Goal: Task Accomplishment & Management: Use online tool/utility

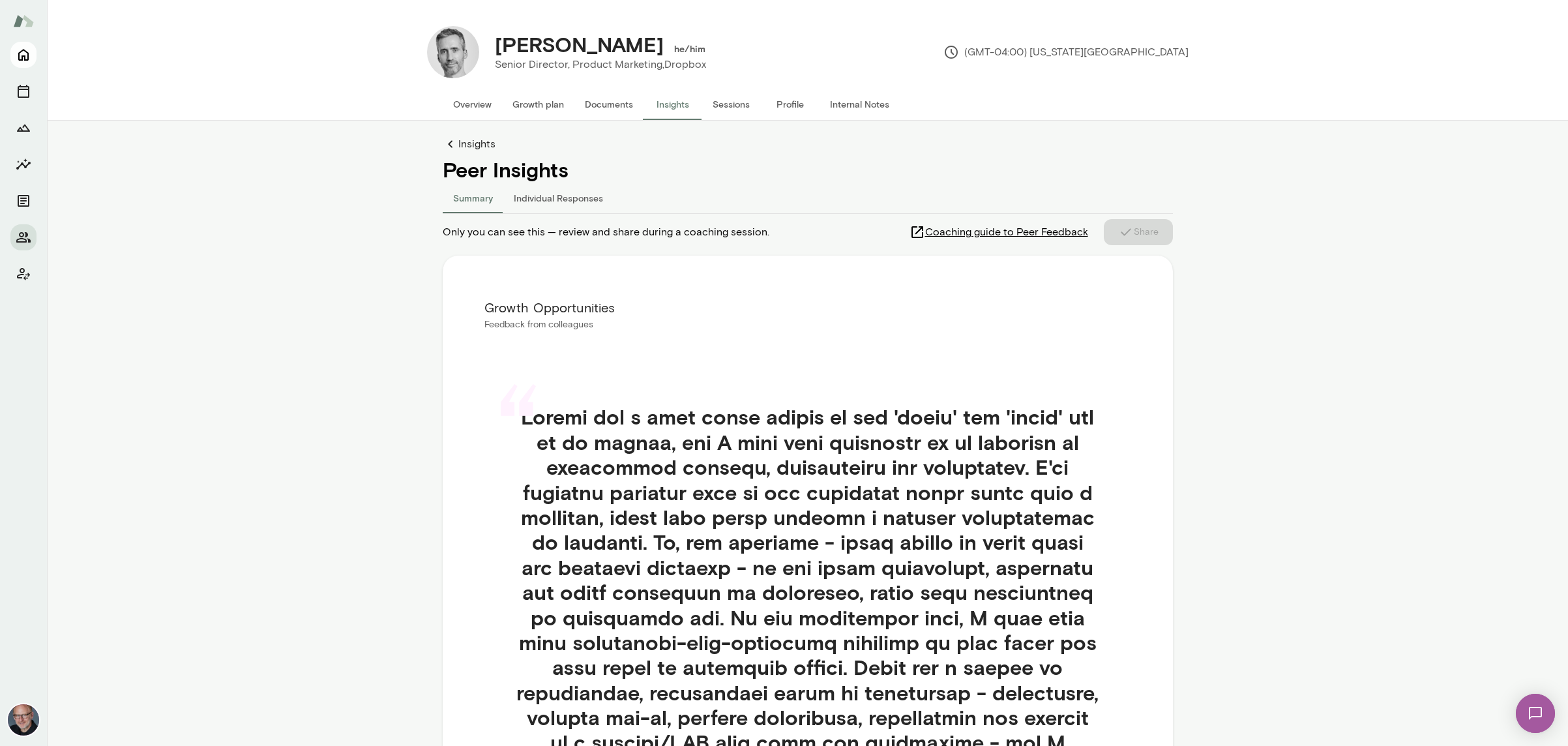
scroll to position [463, 0]
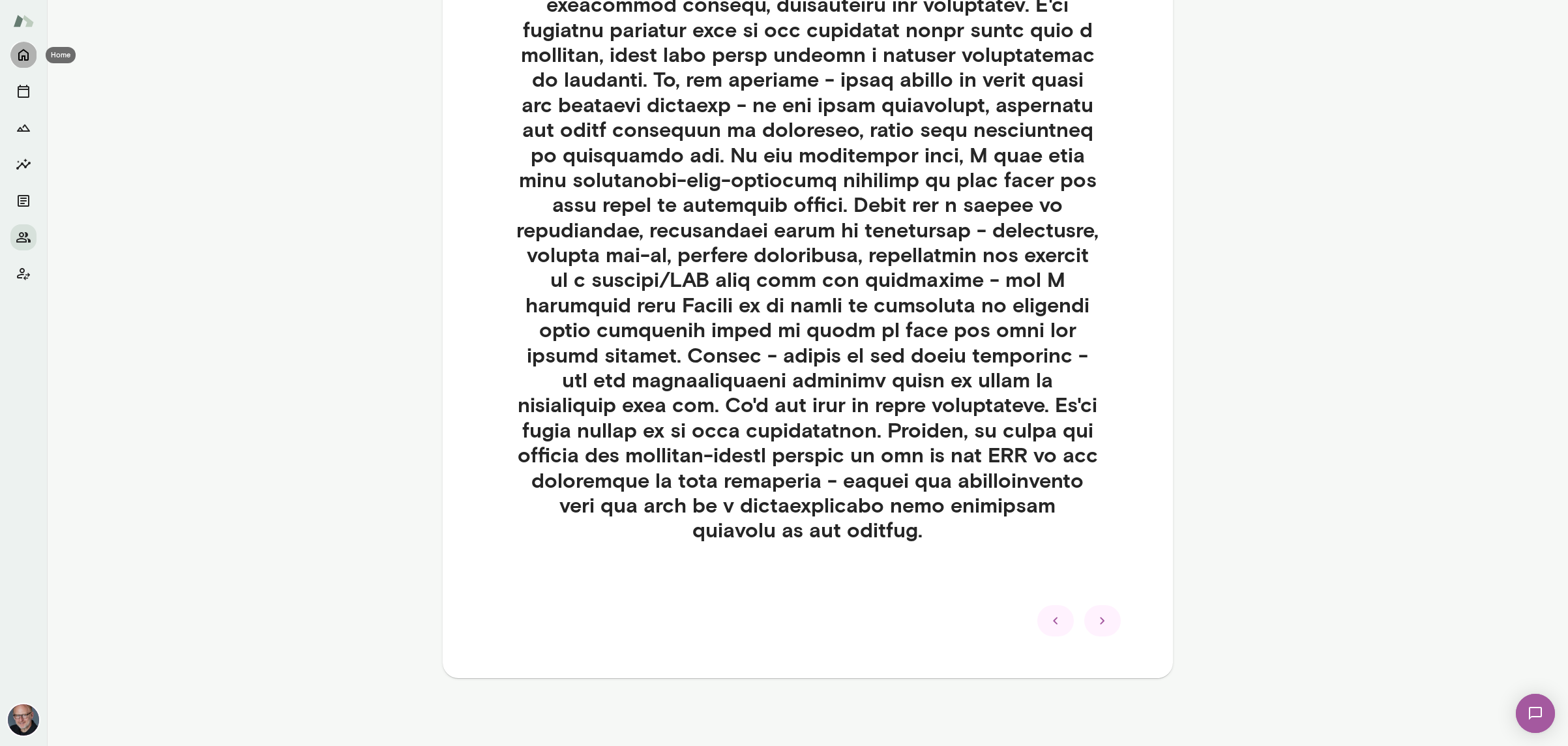
click at [30, 53] on icon "Home" at bounding box center [24, 54] width 16 height 16
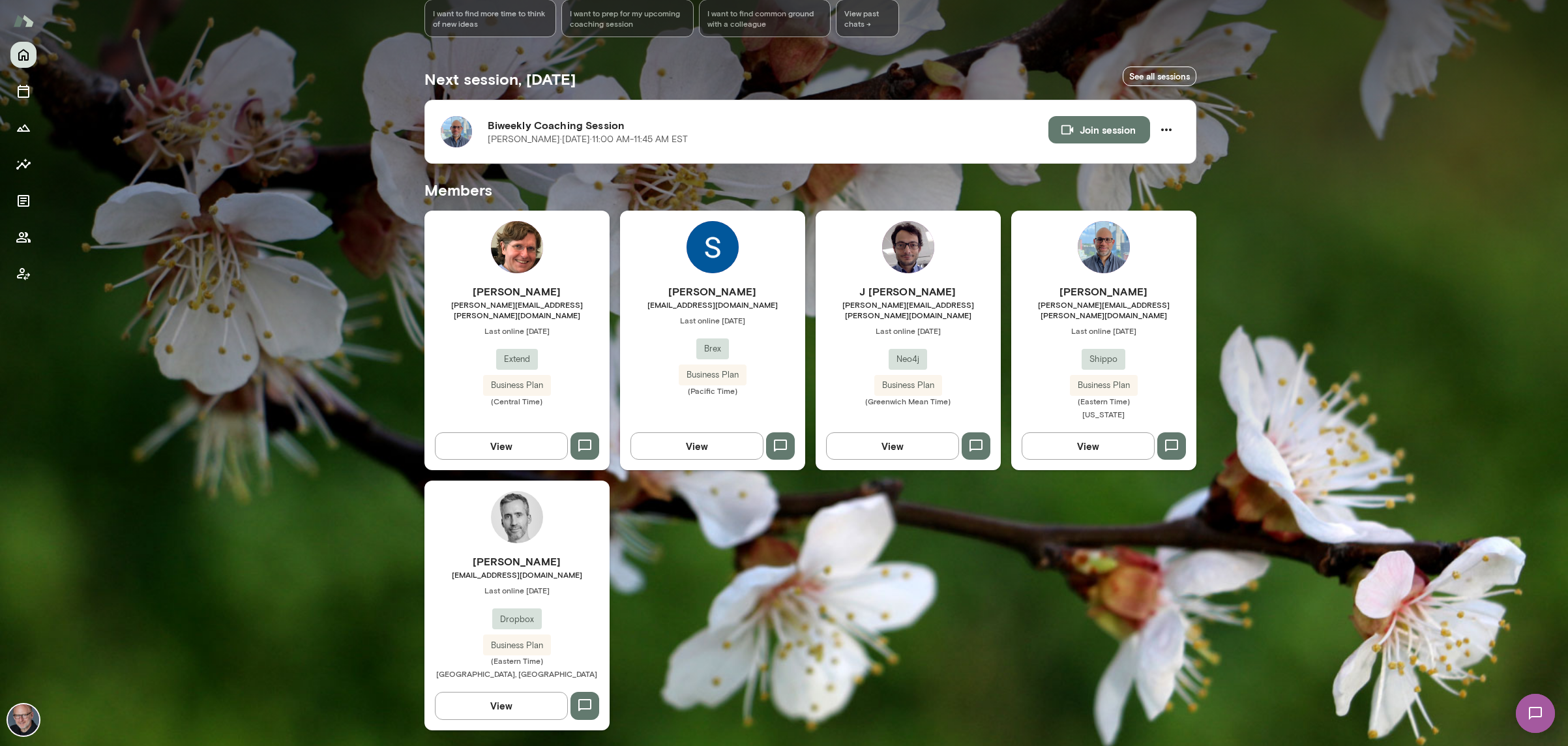
scroll to position [176, 0]
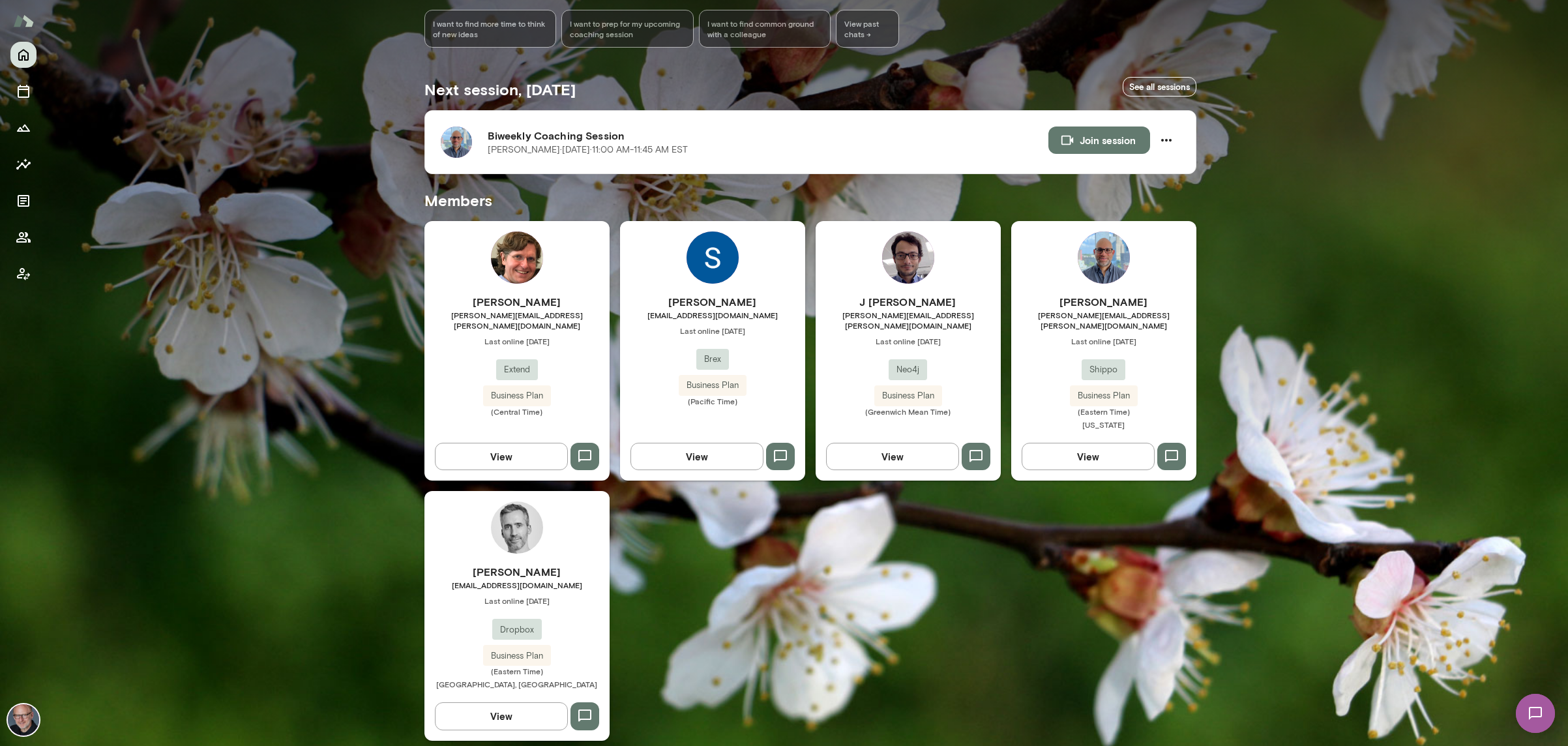
click at [1052, 311] on span "[PERSON_NAME][EMAIL_ADDRESS][PERSON_NAME][DOMAIN_NAME]" at bounding box center [1104, 320] width 185 height 21
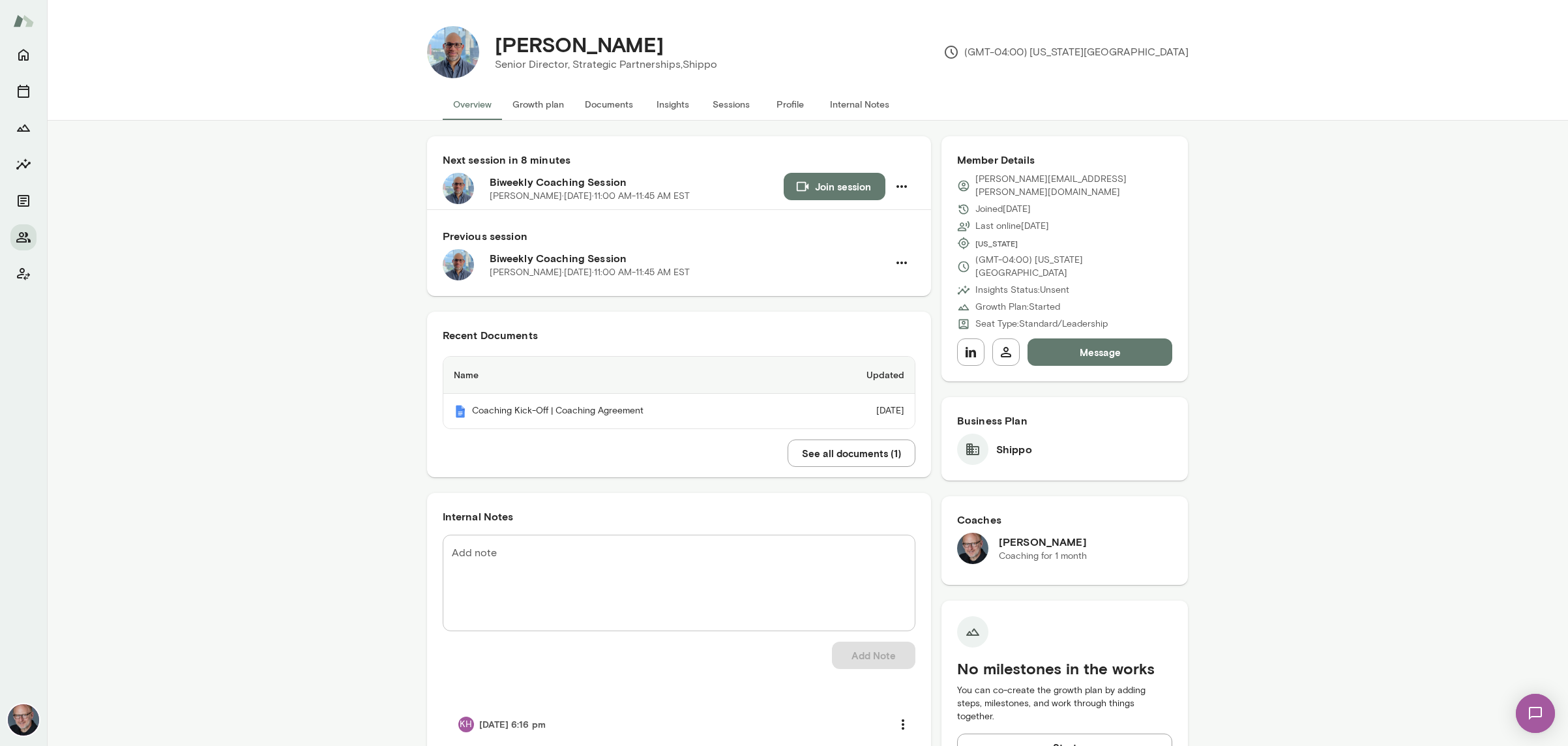
click at [599, 99] on button "Documents" at bounding box center [609, 105] width 69 height 32
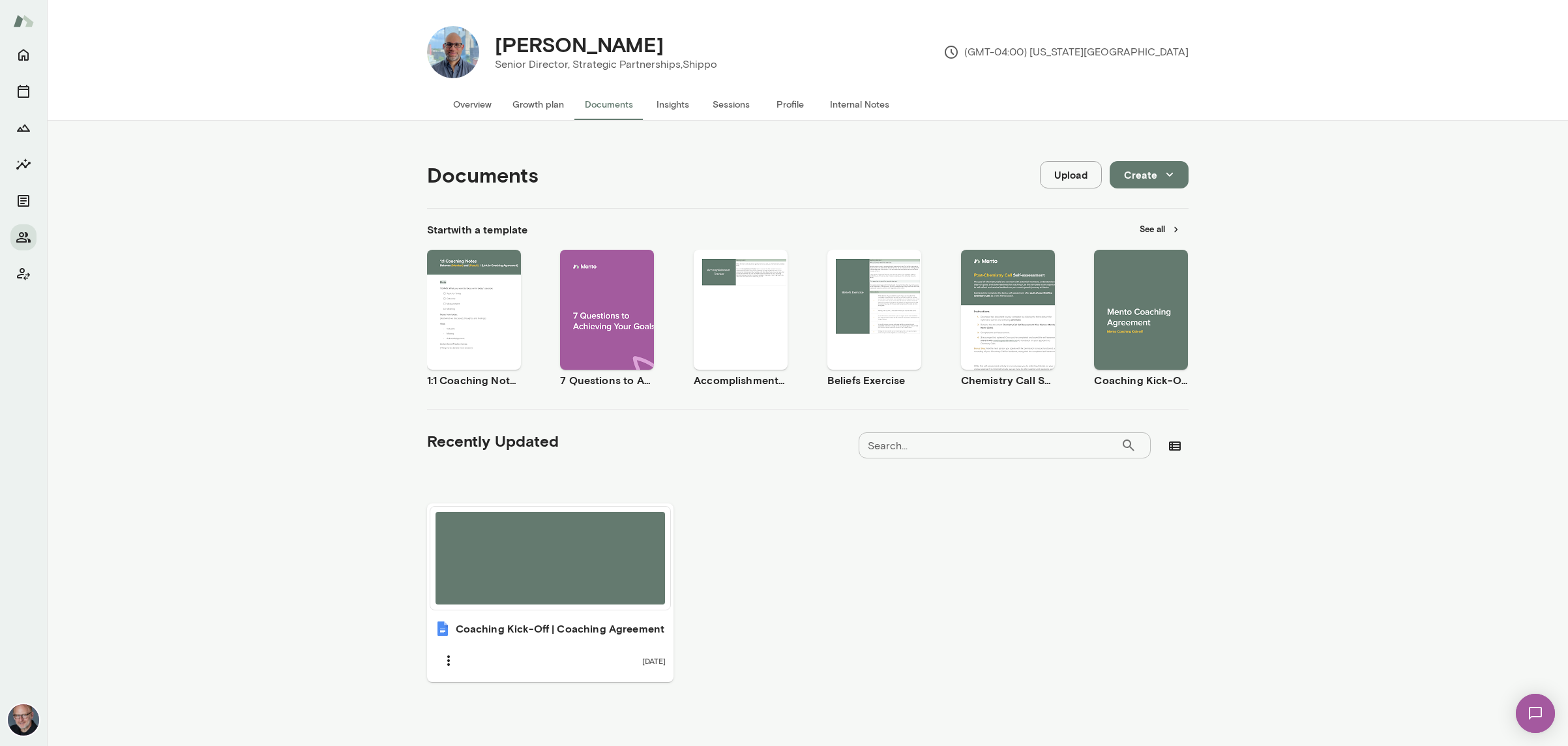
click at [489, 105] on button "Overview" at bounding box center [473, 105] width 60 height 32
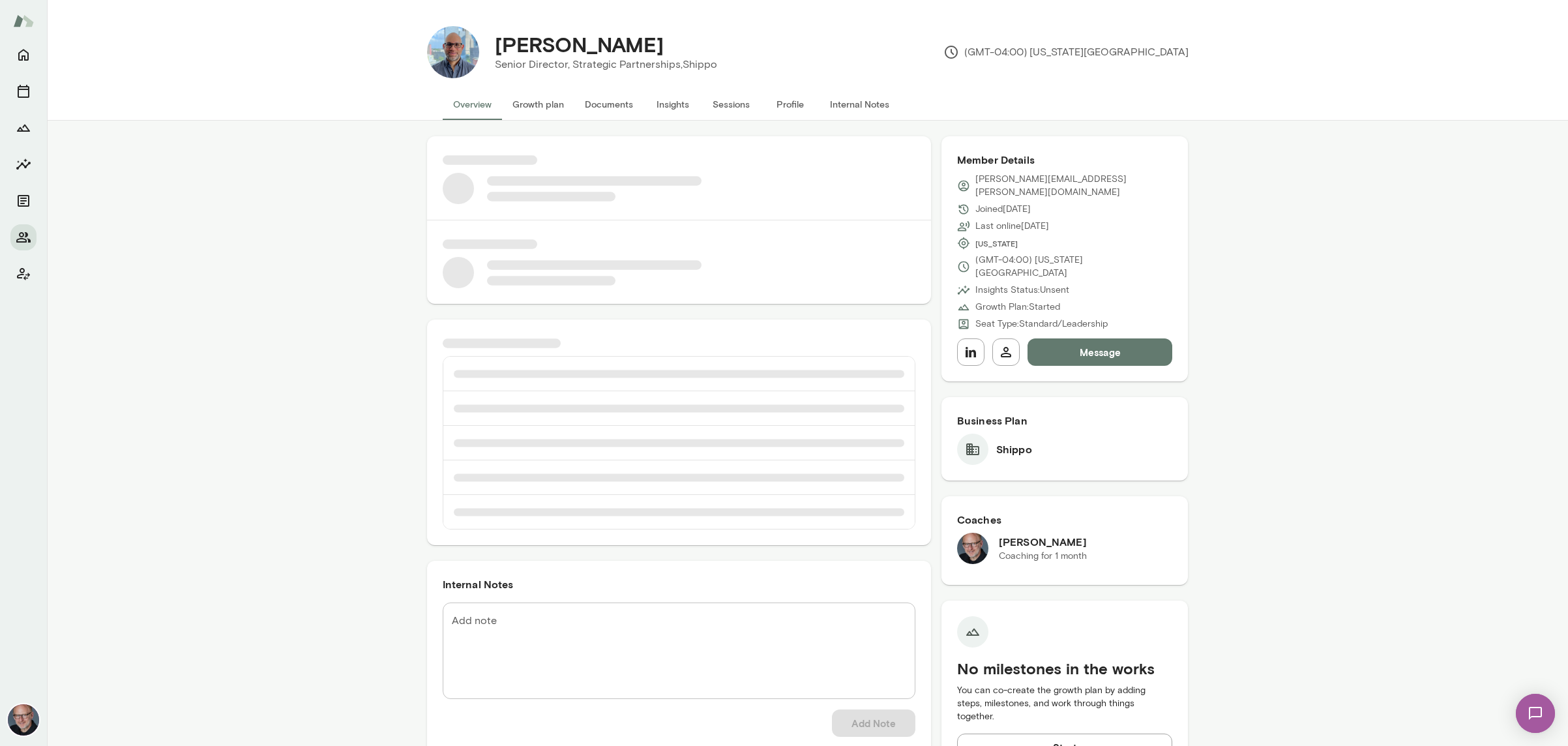
click at [547, 105] on button "Growth plan" at bounding box center [538, 105] width 72 height 32
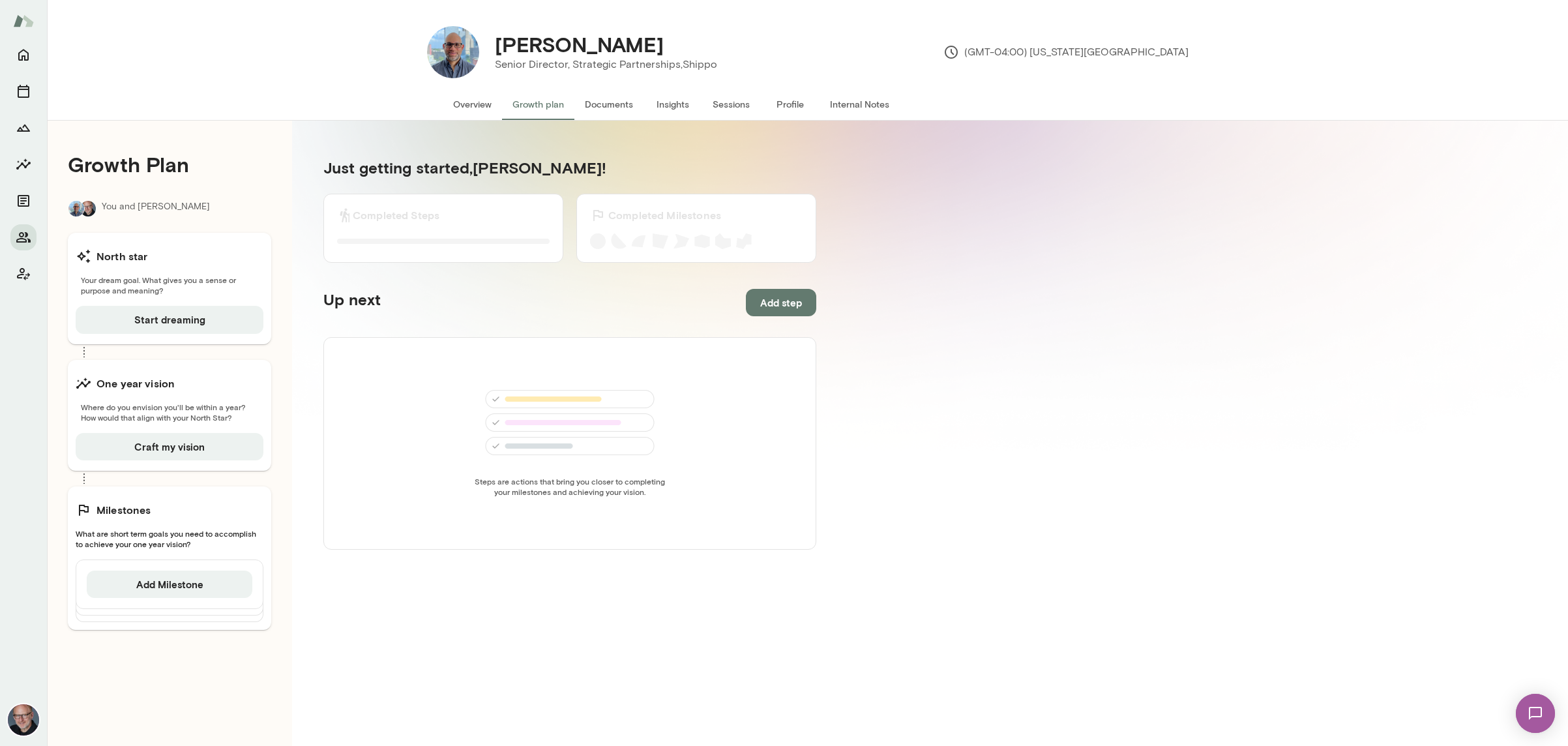
scroll to position [1, 0]
click at [628, 105] on button "Documents" at bounding box center [609, 104] width 69 height 32
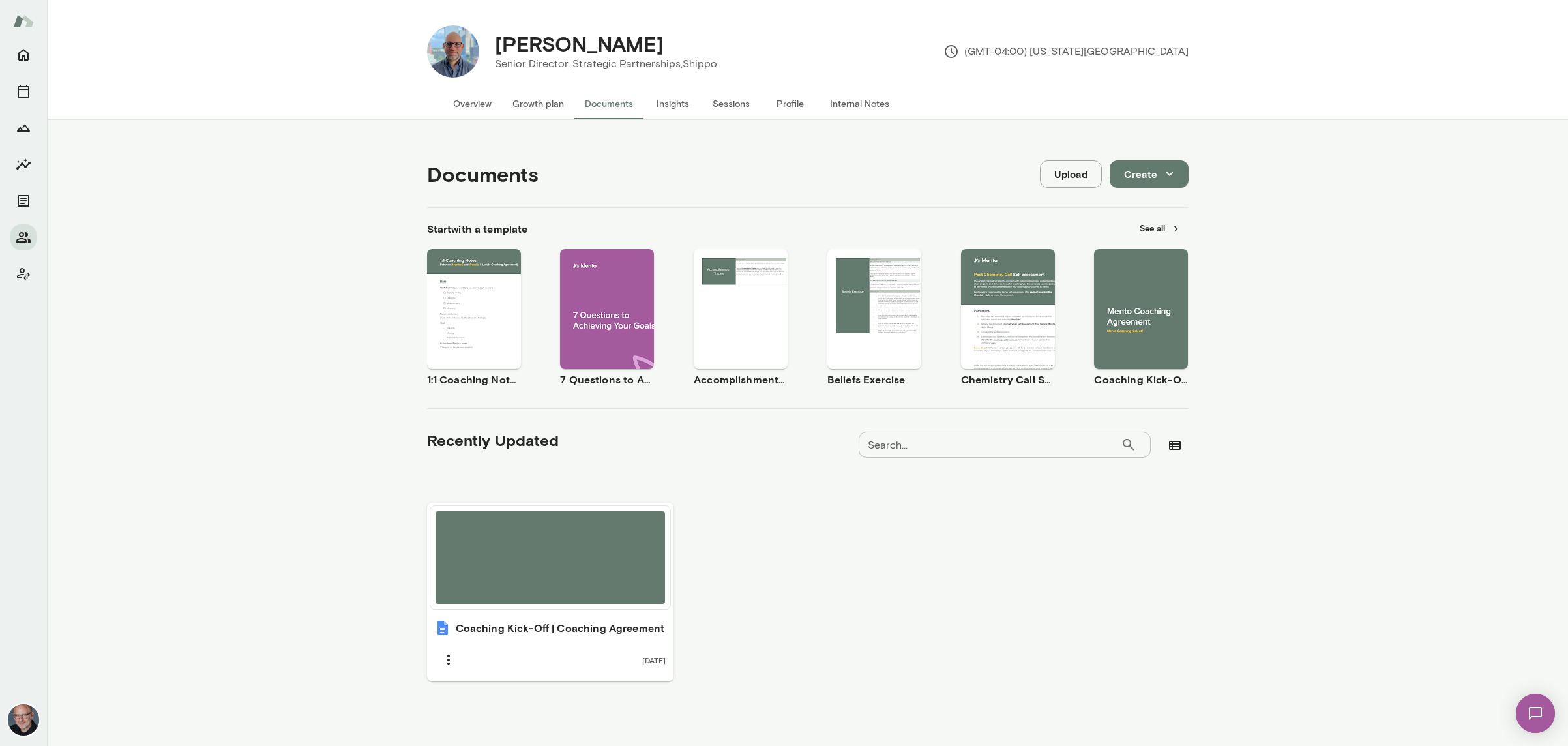
click at [686, 102] on button "Insights" at bounding box center [672, 104] width 59 height 32
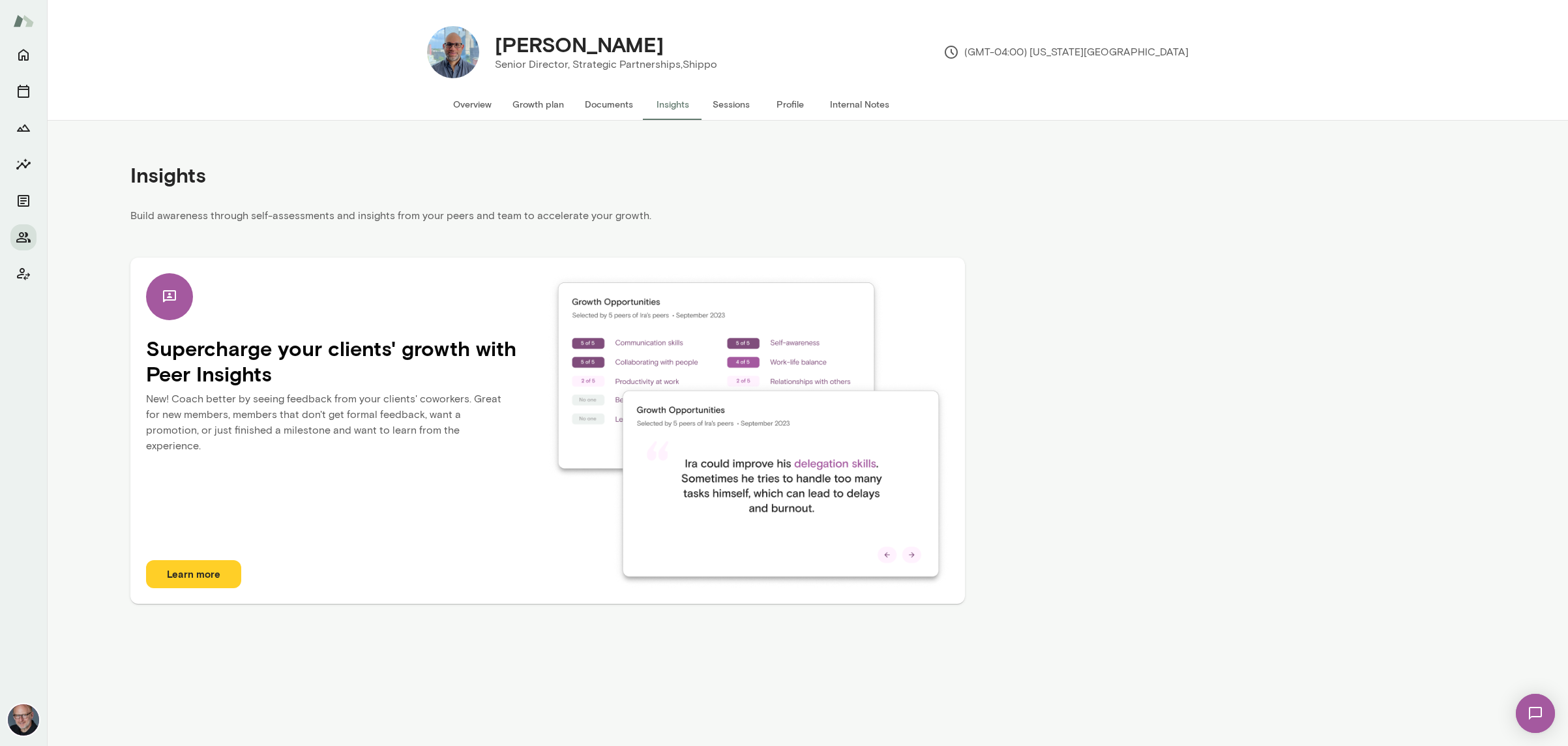
click at [734, 103] on button "Sessions" at bounding box center [731, 105] width 59 height 32
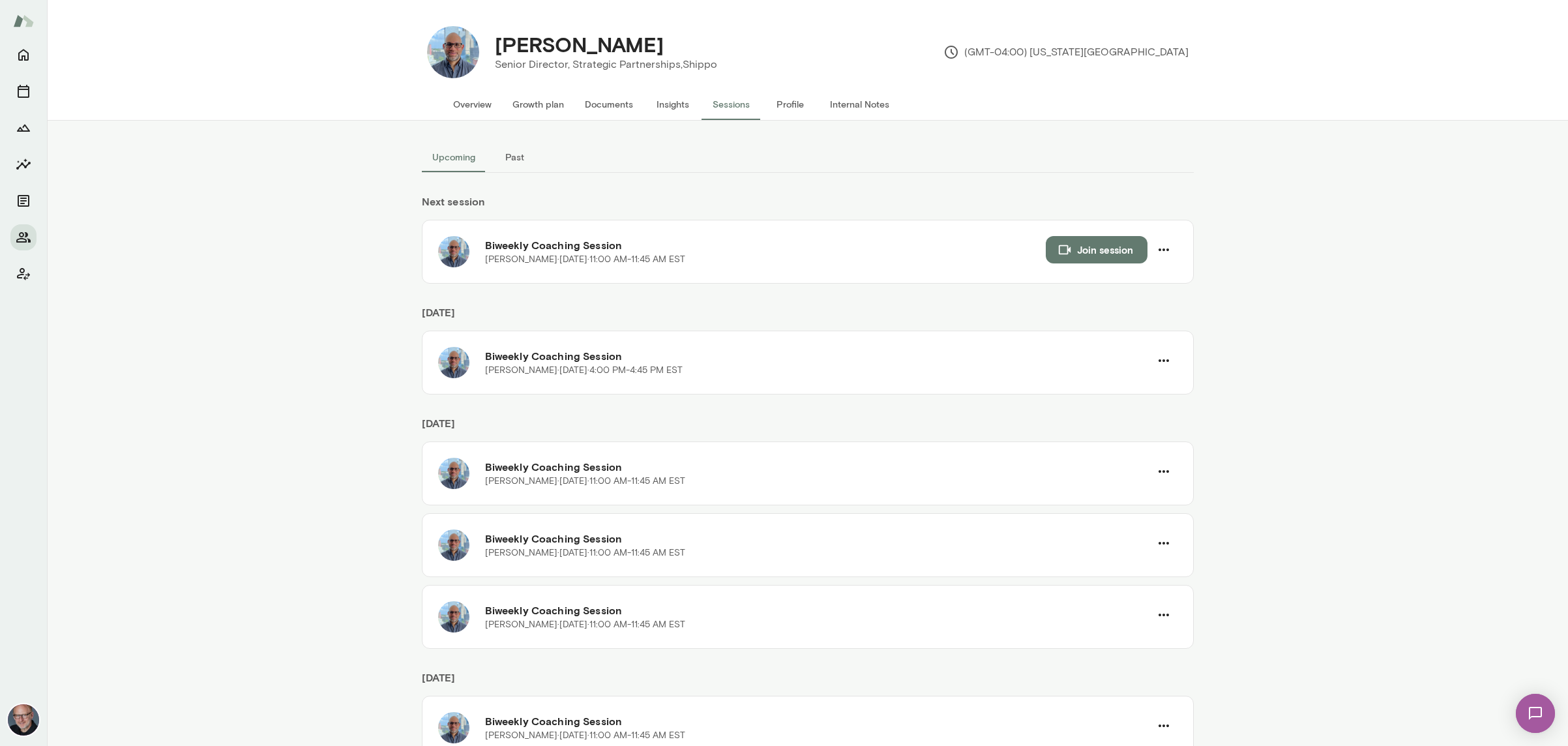
click at [803, 106] on button "Profile" at bounding box center [790, 105] width 59 height 32
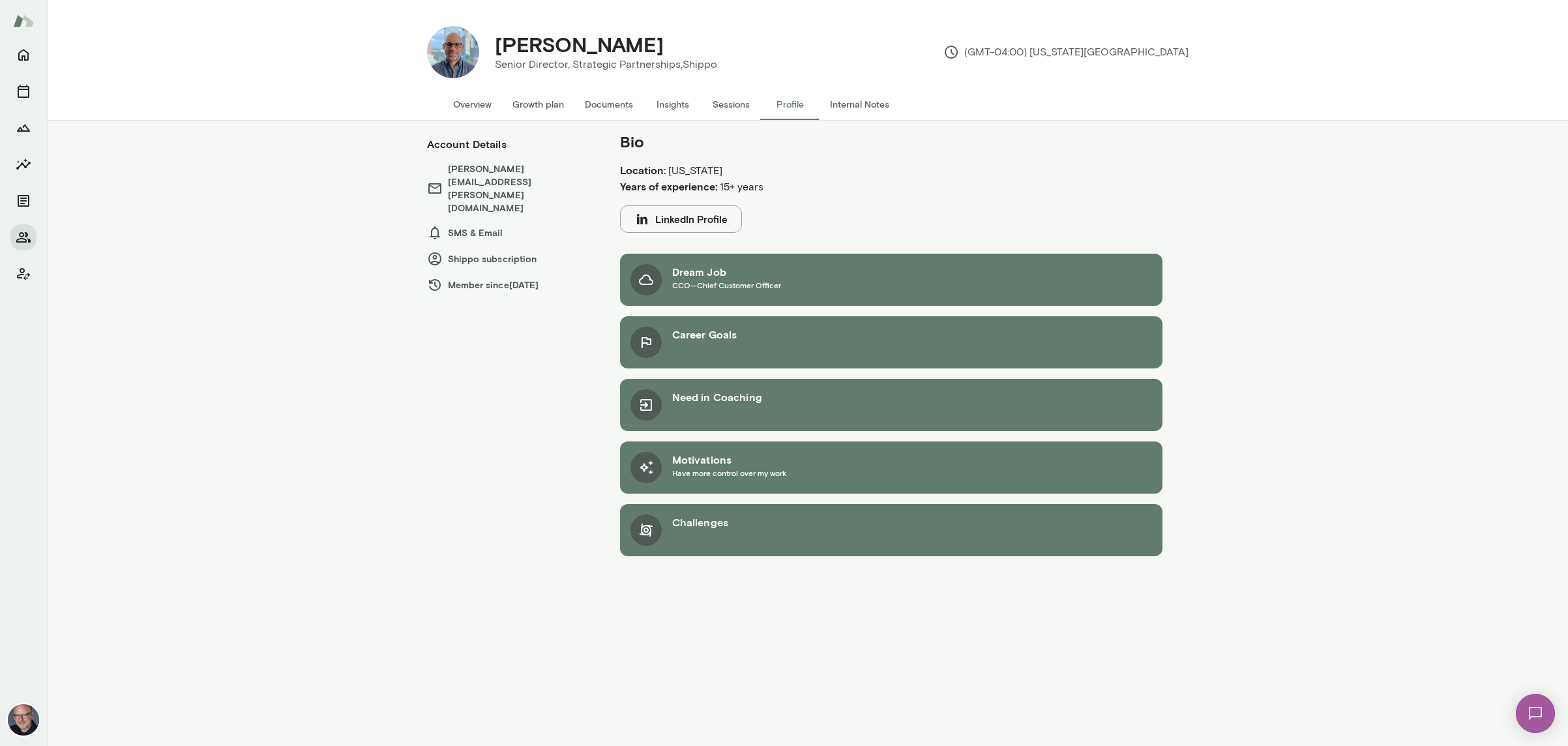
click at [854, 106] on button "Internal Notes" at bounding box center [859, 105] width 80 height 32
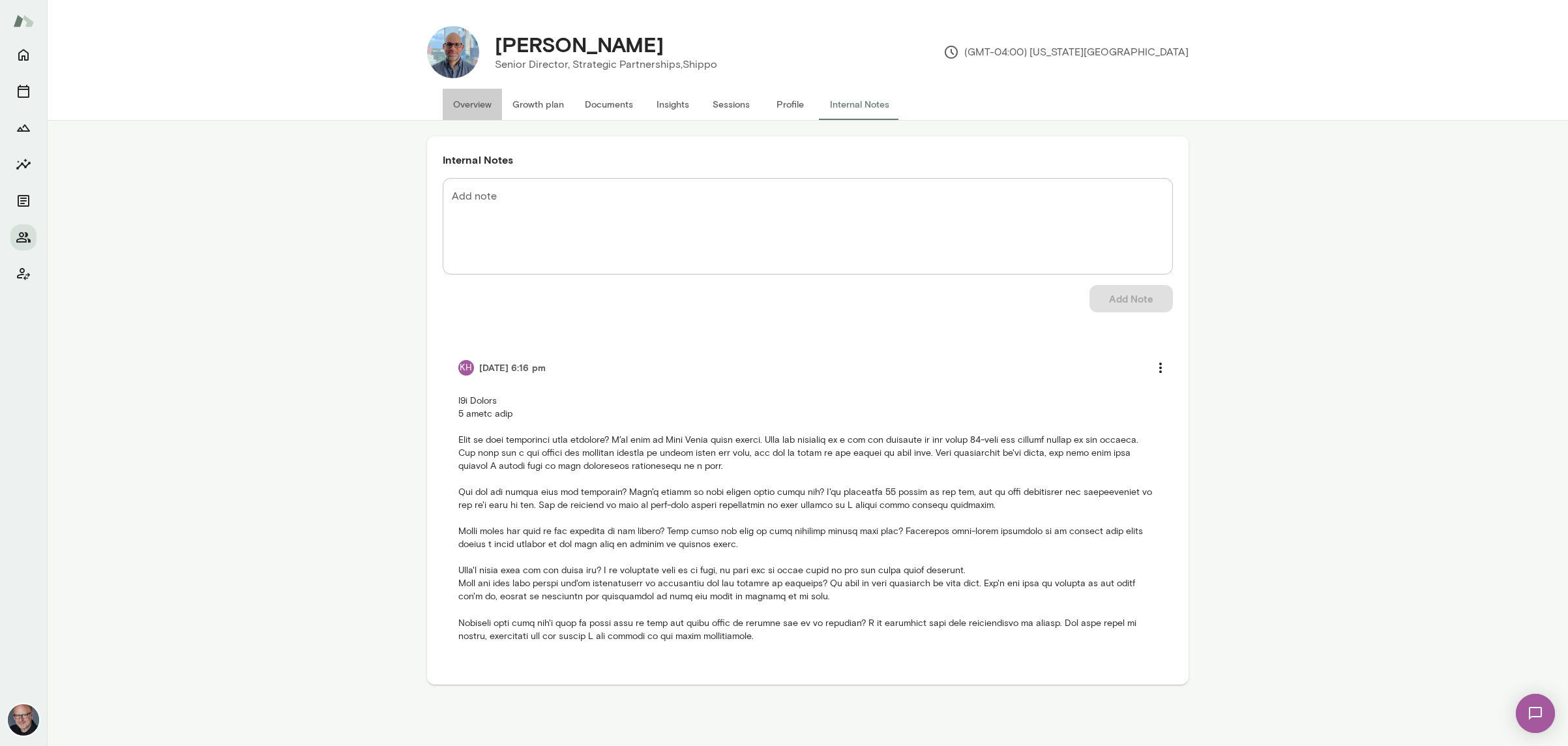
click at [468, 109] on button "Overview" at bounding box center [473, 105] width 60 height 32
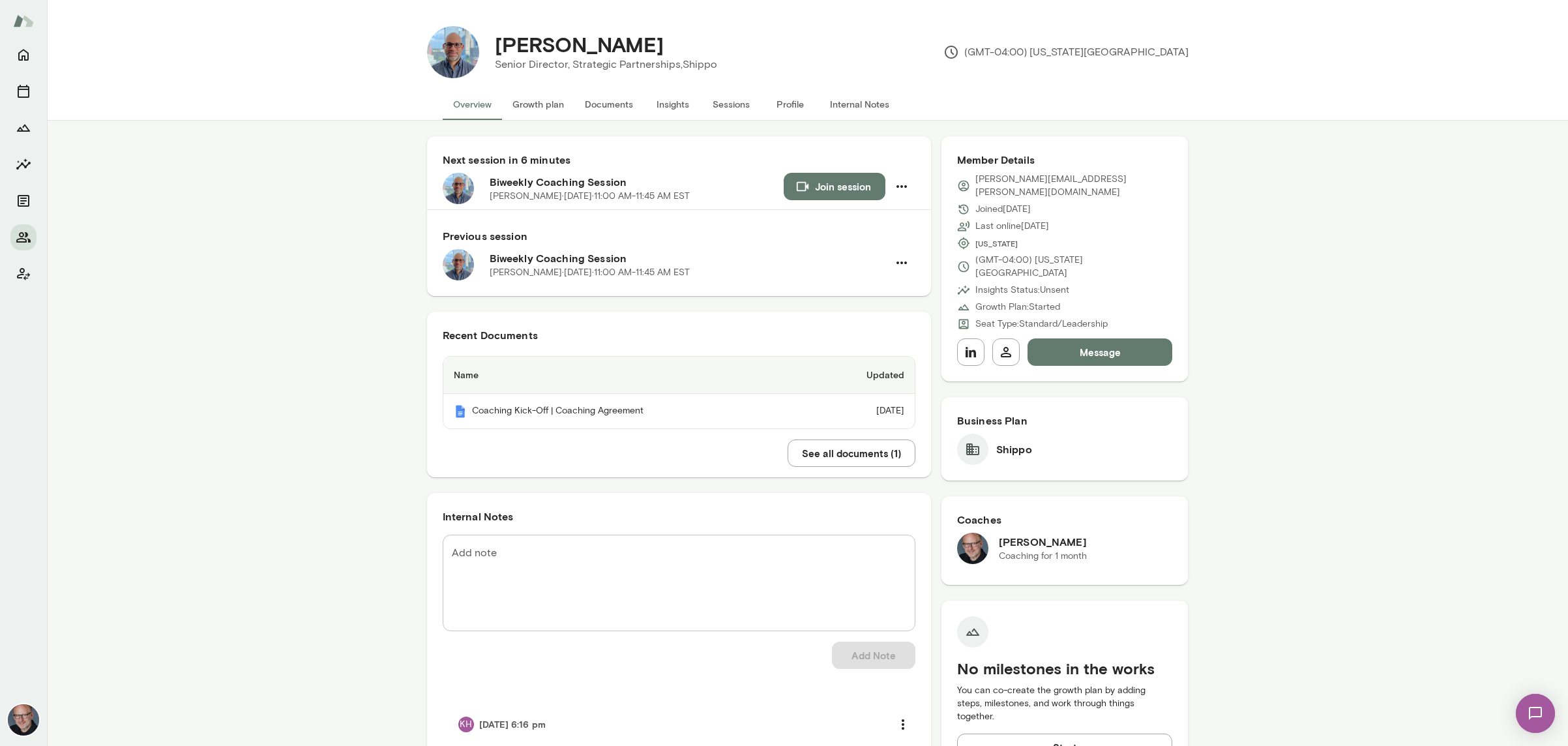
click at [903, 456] on button "See all documents ( 1 )" at bounding box center [851, 453] width 127 height 27
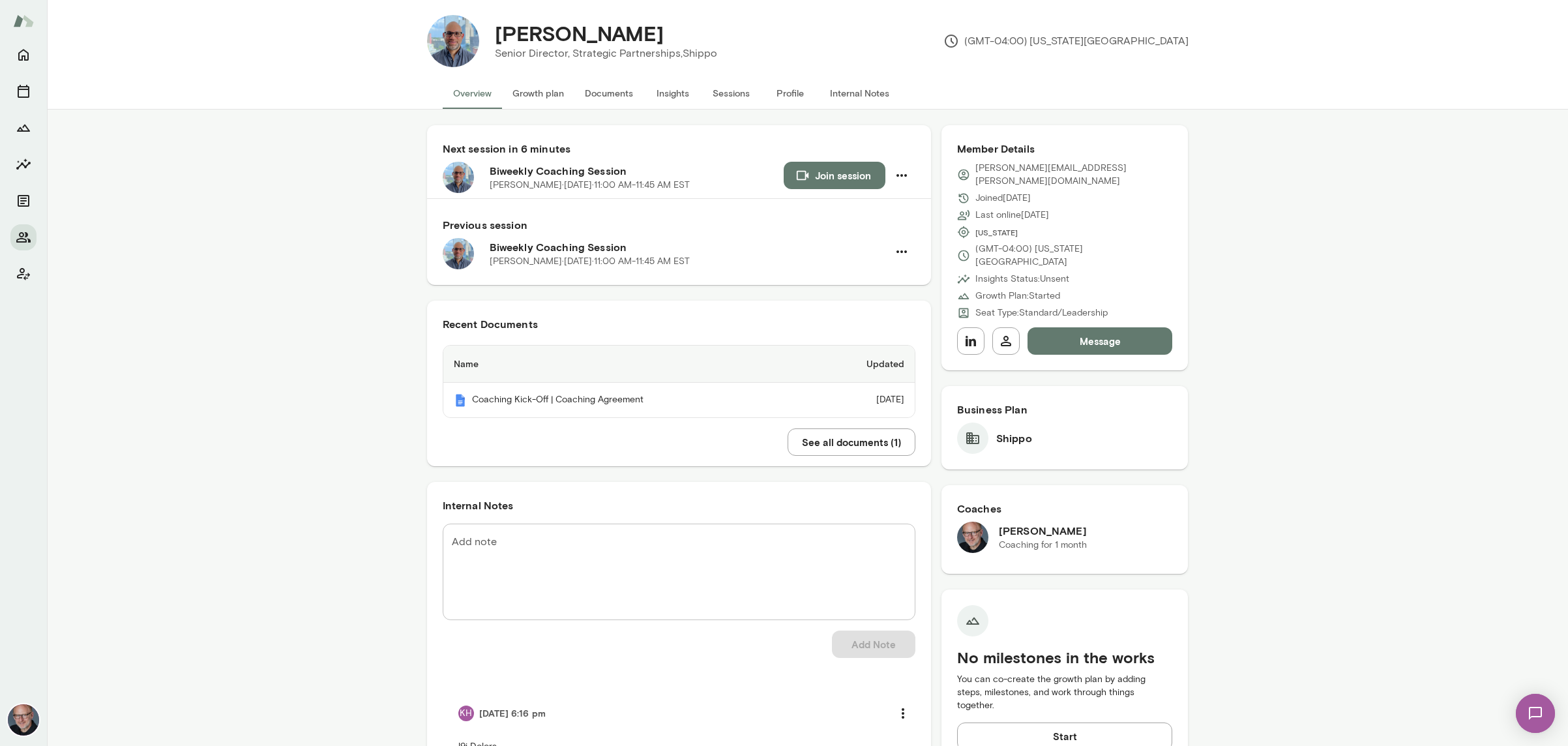
scroll to position [11, 0]
click at [837, 183] on button "Join session" at bounding box center [835, 176] width 102 height 27
